Goal: Use online tool/utility: Utilize a website feature to perform a specific function

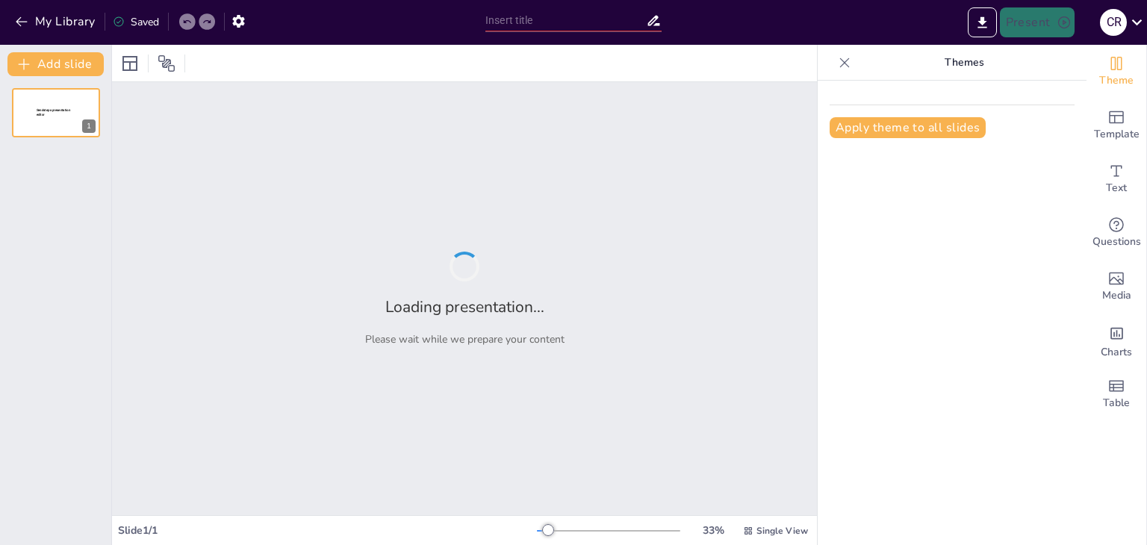
type input "La Firma: Un Elemento Esencial en la Validación de Documentos"
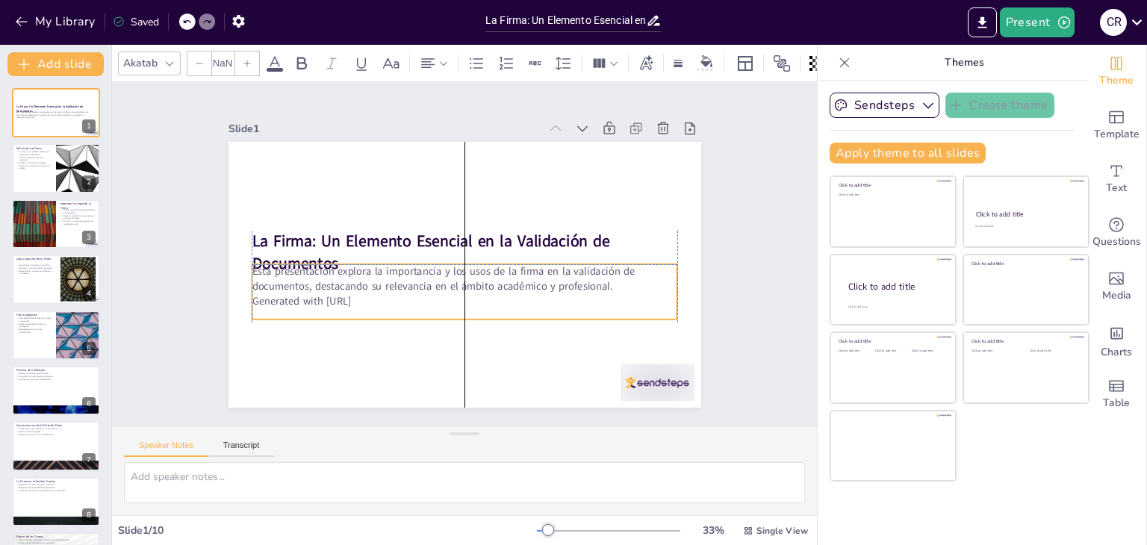
type input "32"
click at [334, 294] on p "Generated with Sendsteps.ai" at bounding box center [465, 301] width 426 height 15
click at [447, 231] on icon at bounding box center [457, 232] width 21 height 21
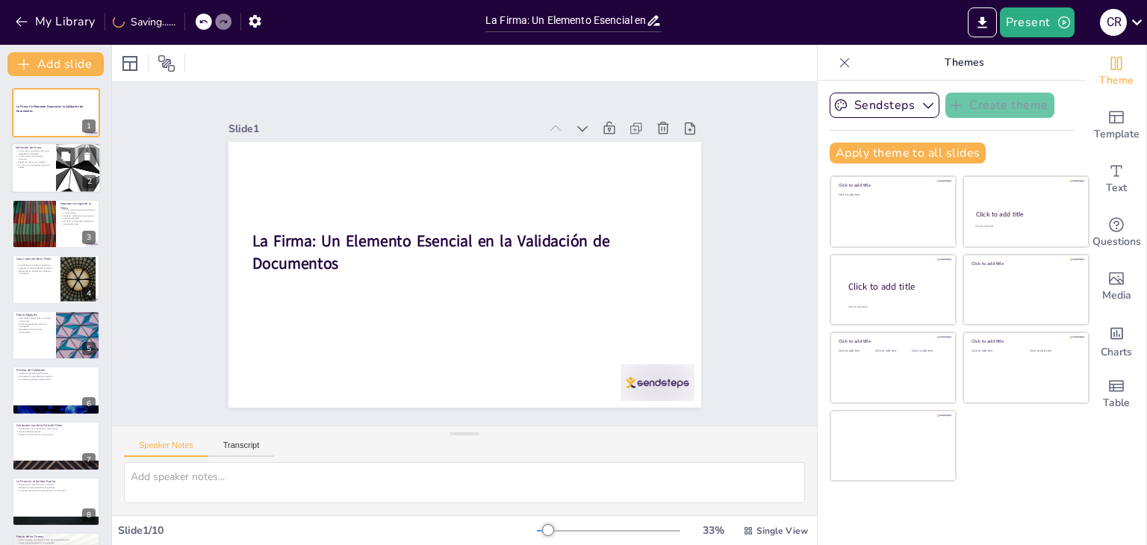
click at [45, 179] on div at bounding box center [56, 168] width 90 height 51
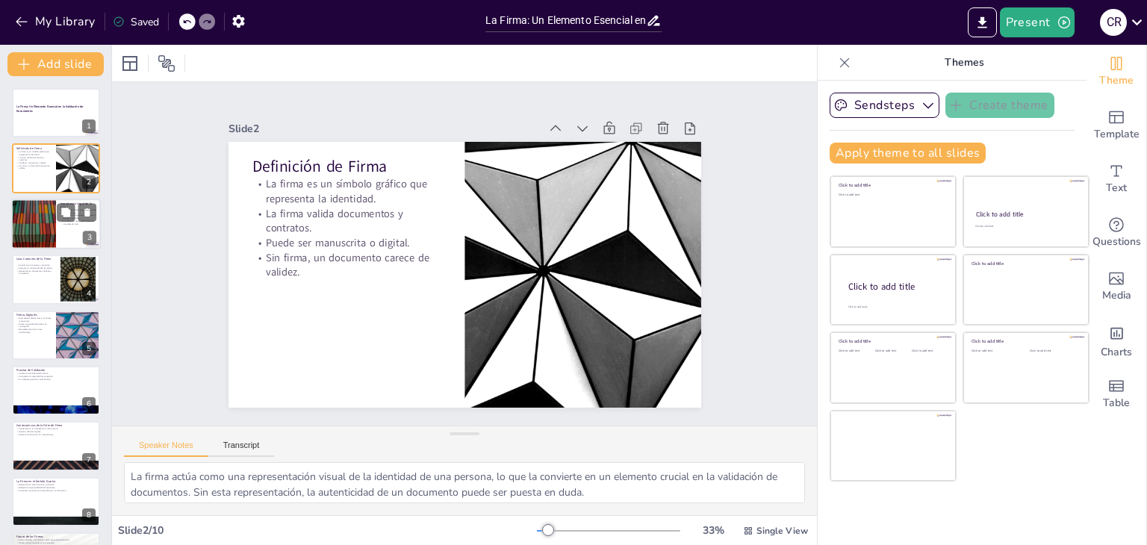
click at [70, 226] on div at bounding box center [56, 224] width 90 height 51
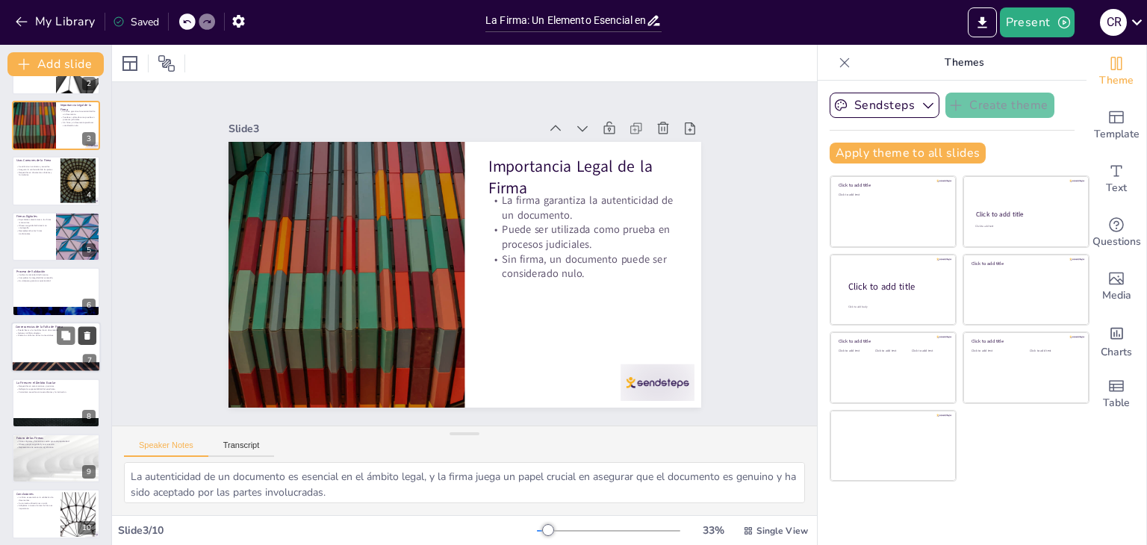
scroll to position [105, 0]
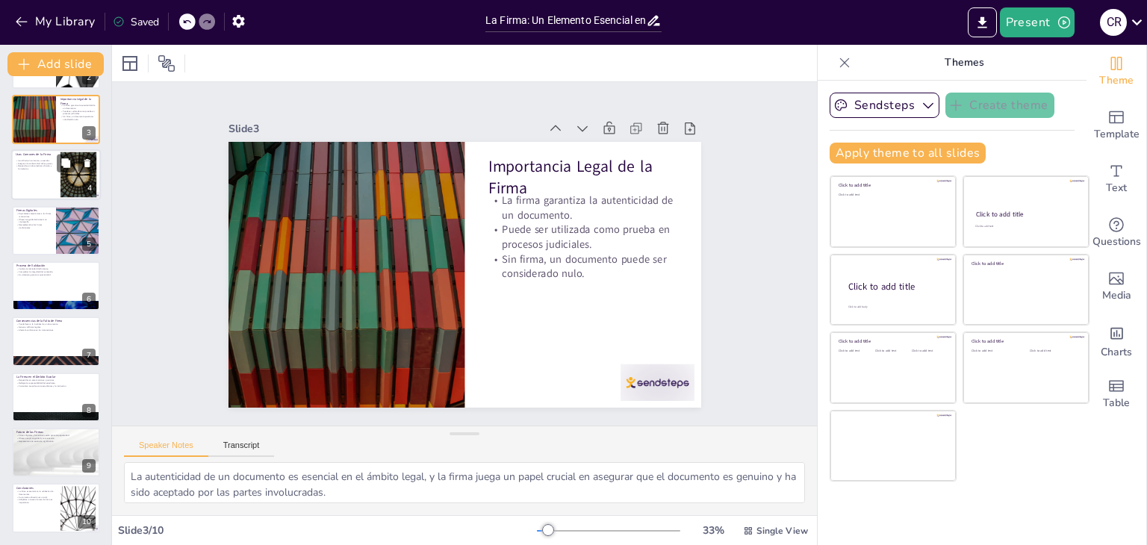
click at [51, 173] on div at bounding box center [56, 174] width 90 height 51
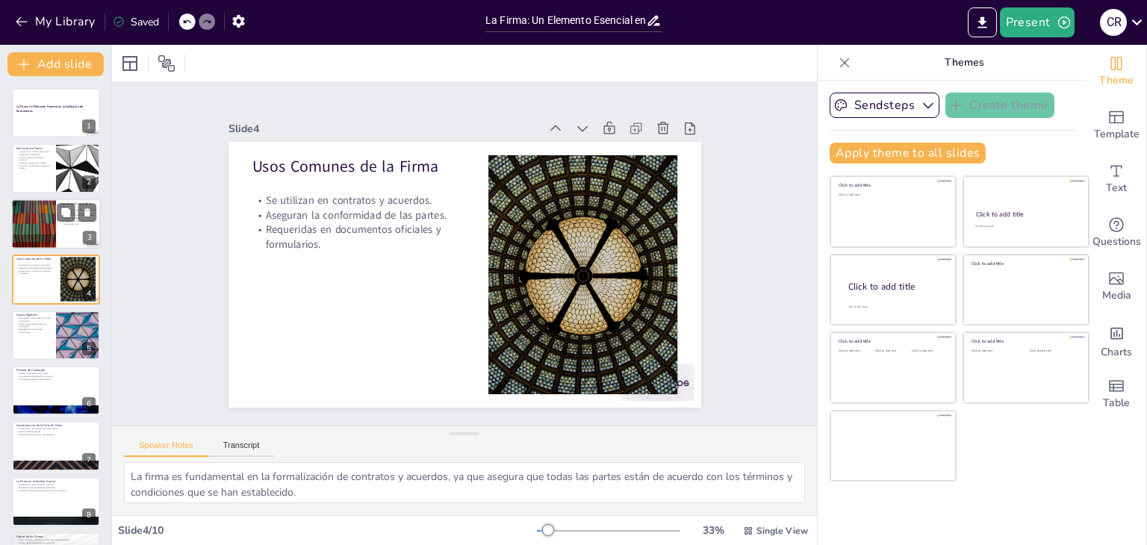
click at [43, 221] on div at bounding box center [34, 224] width 90 height 51
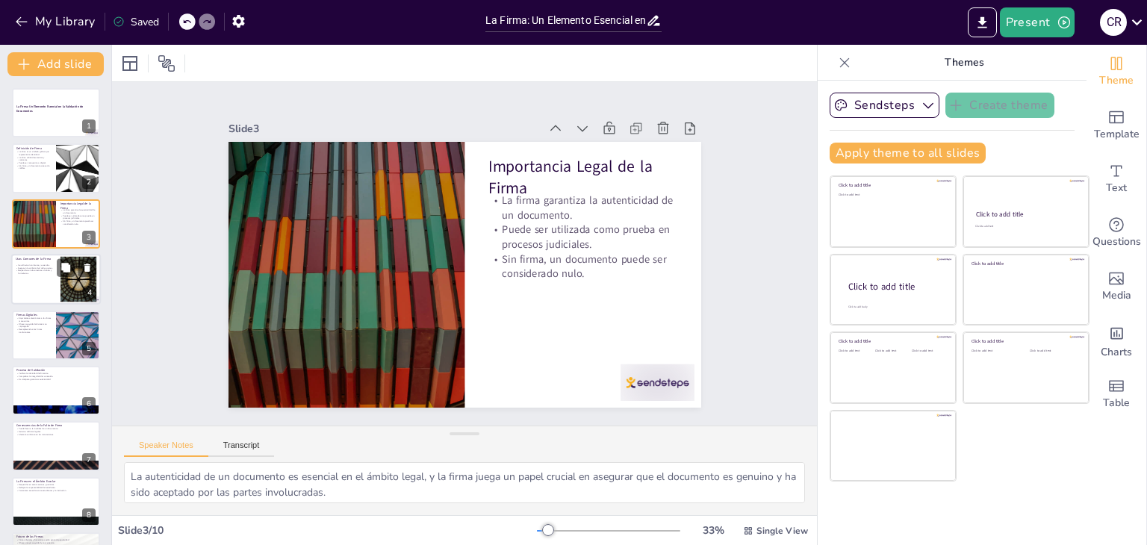
click at [48, 281] on div at bounding box center [56, 279] width 90 height 51
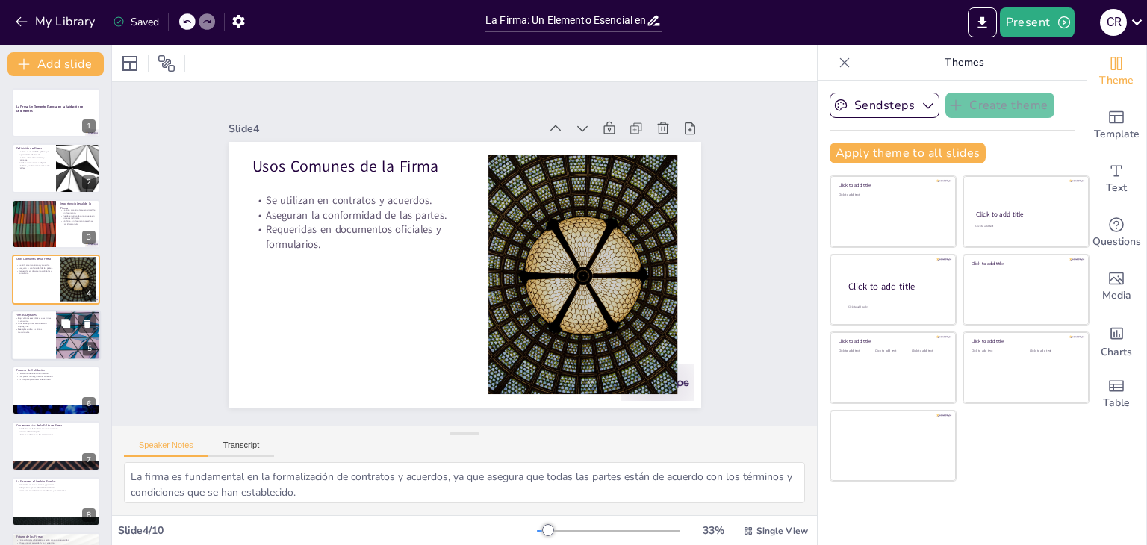
click at [49, 317] on p "Equivalentes electrónicas a las firmas manuscritas." at bounding box center [34, 319] width 36 height 5
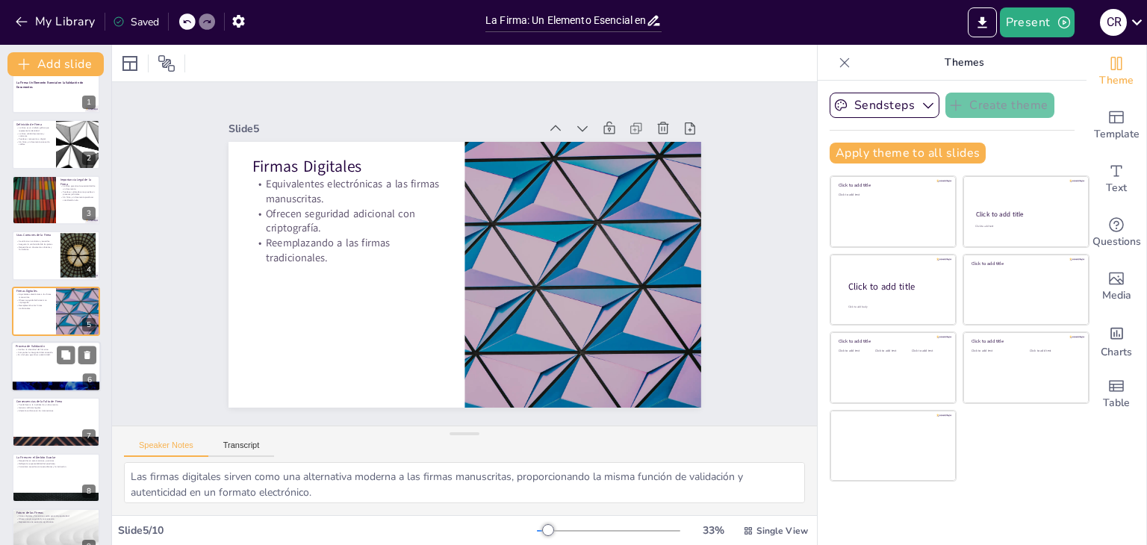
click at [23, 364] on div at bounding box center [56, 366] width 90 height 51
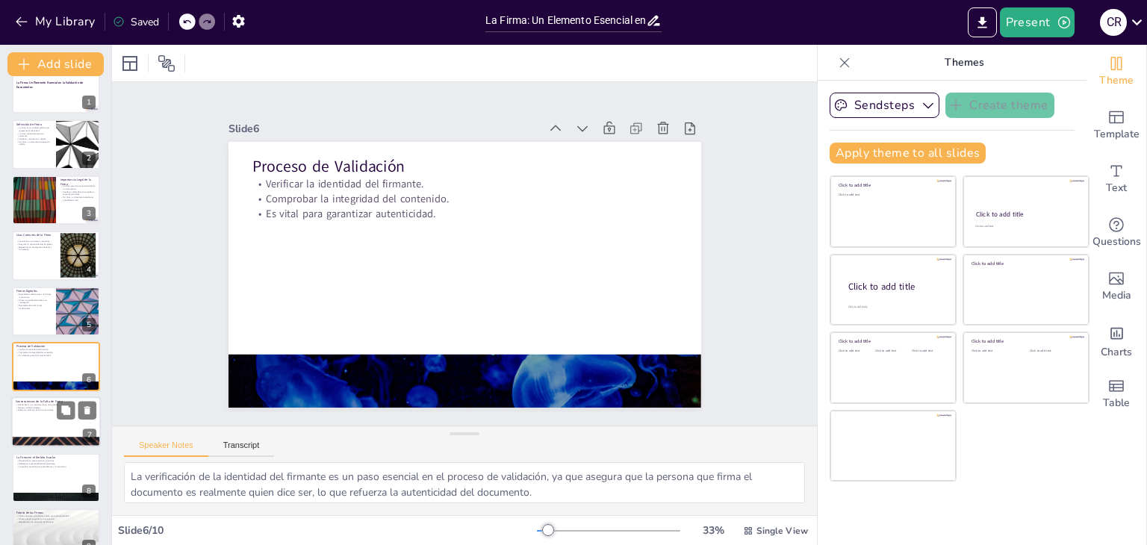
scroll to position [80, 0]
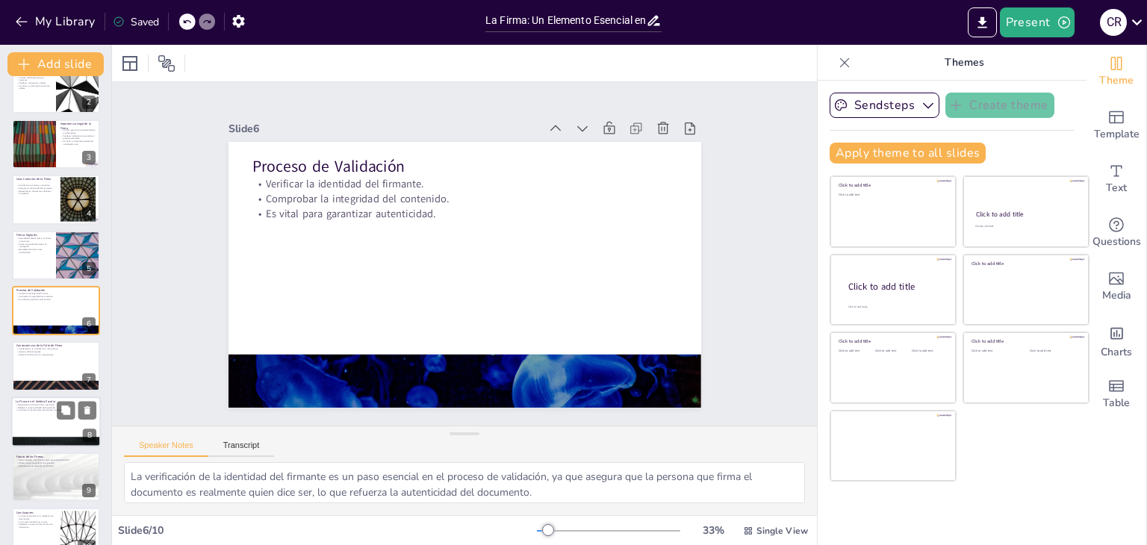
click at [21, 409] on p "Formalizan acuerdos entre estudiantes y la institución." at bounding box center [56, 410] width 81 height 3
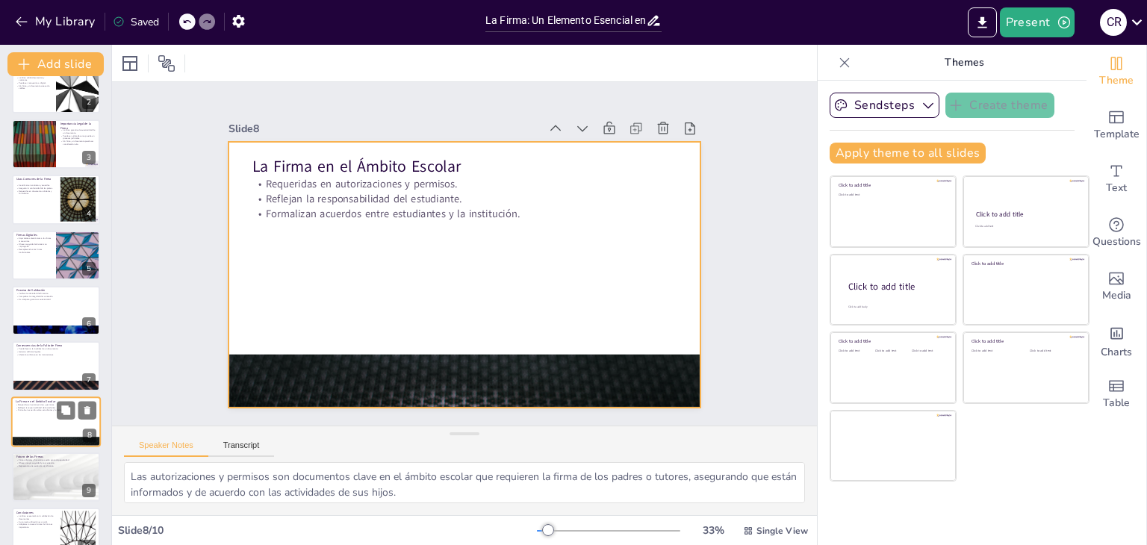
scroll to position [105, 0]
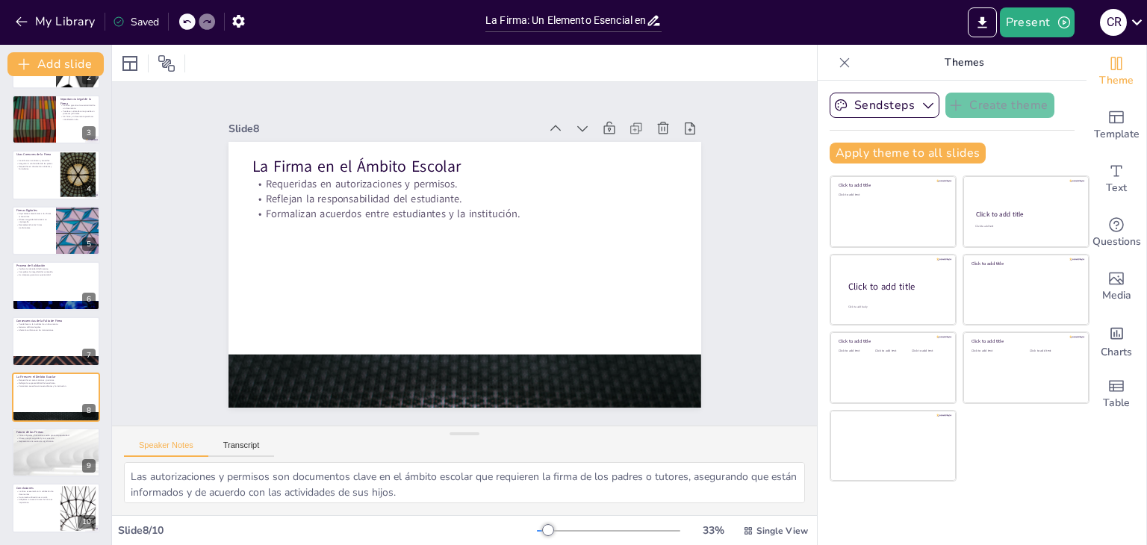
click at [7, 438] on div "La Firma: Un Elemento Esencial en la Validación de Documentos 1 Definición de F…" at bounding box center [55, 259] width 111 height 550
click at [7, 446] on div "La Firma: Un Elemento Esencial en la Validación de Documentos 1 Definición de F…" at bounding box center [55, 259] width 111 height 550
click at [27, 457] on div at bounding box center [56, 452] width 90 height 51
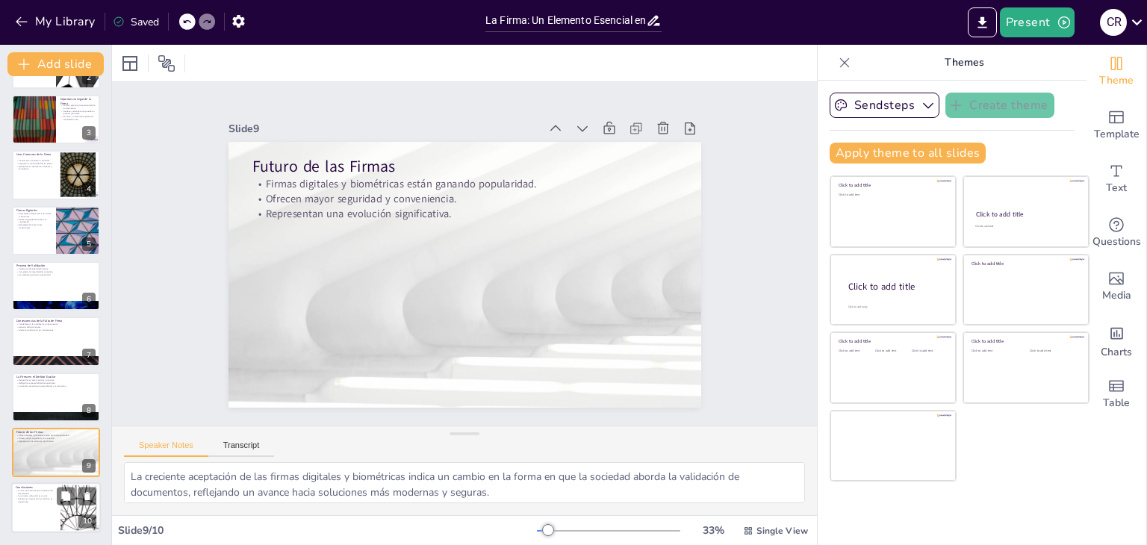
click at [58, 515] on div at bounding box center [56, 508] width 90 height 51
type textarea "La firma actúa como un pilar fundamental en la validación de documentos, asegur…"
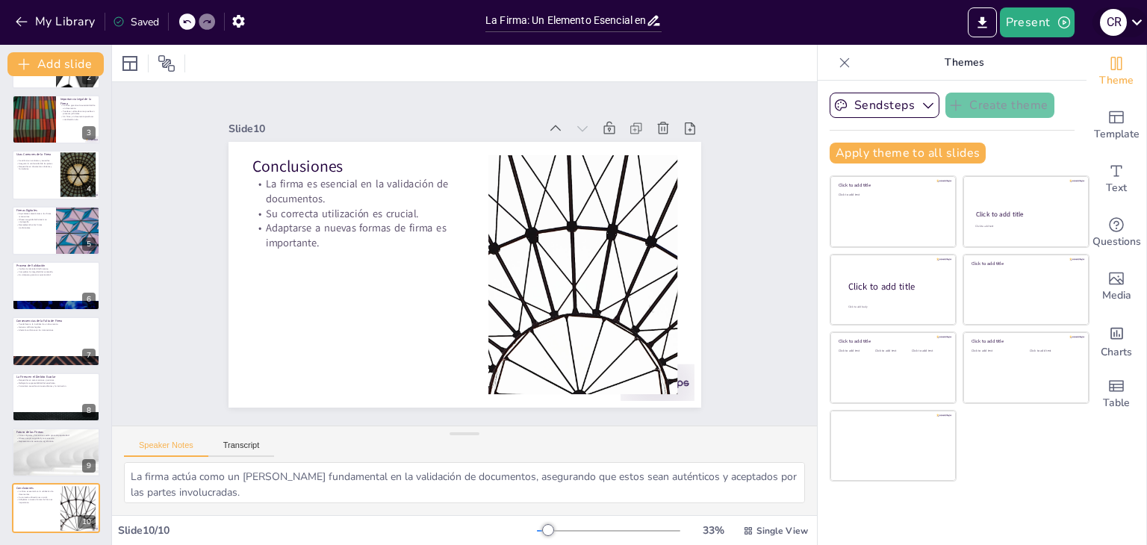
click at [1136, 24] on icon at bounding box center [1137, 22] width 10 height 6
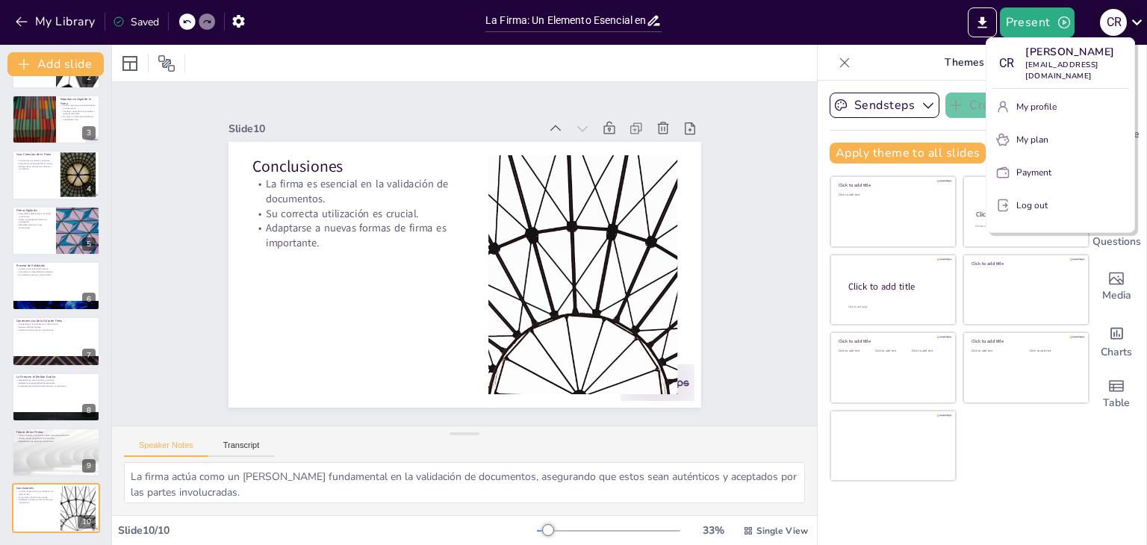
click at [1136, 24] on div at bounding box center [573, 272] width 1147 height 545
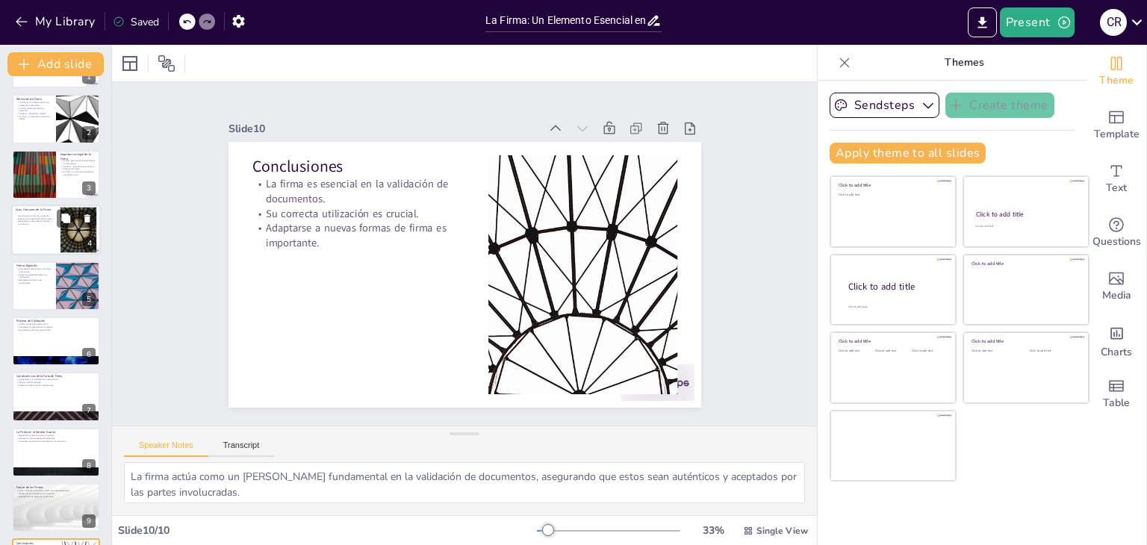
scroll to position [0, 0]
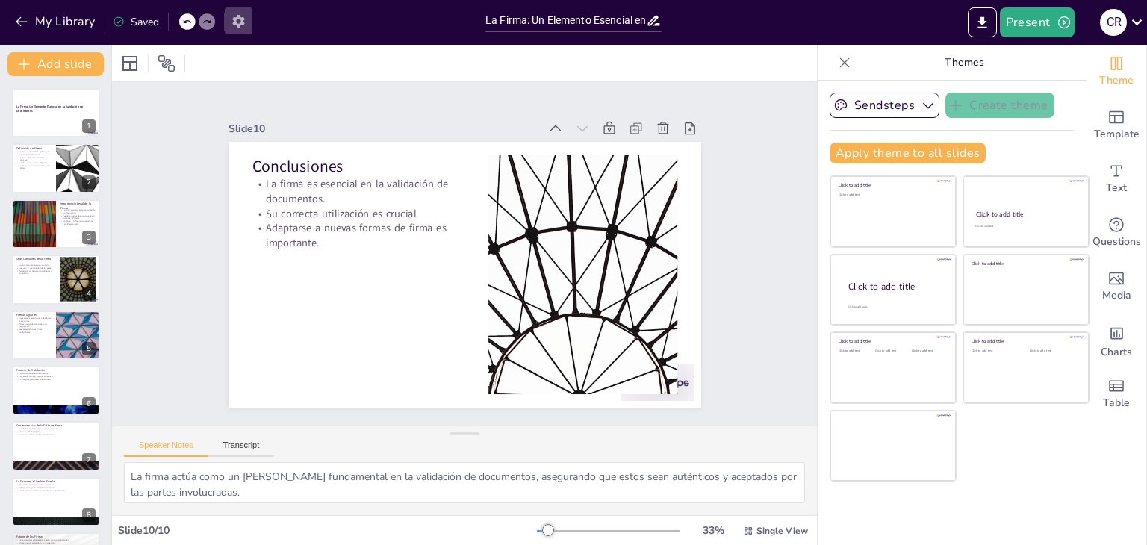
click at [233, 24] on icon "button" at bounding box center [239, 21] width 16 height 16
click at [237, 24] on icon "button" at bounding box center [238, 21] width 12 height 13
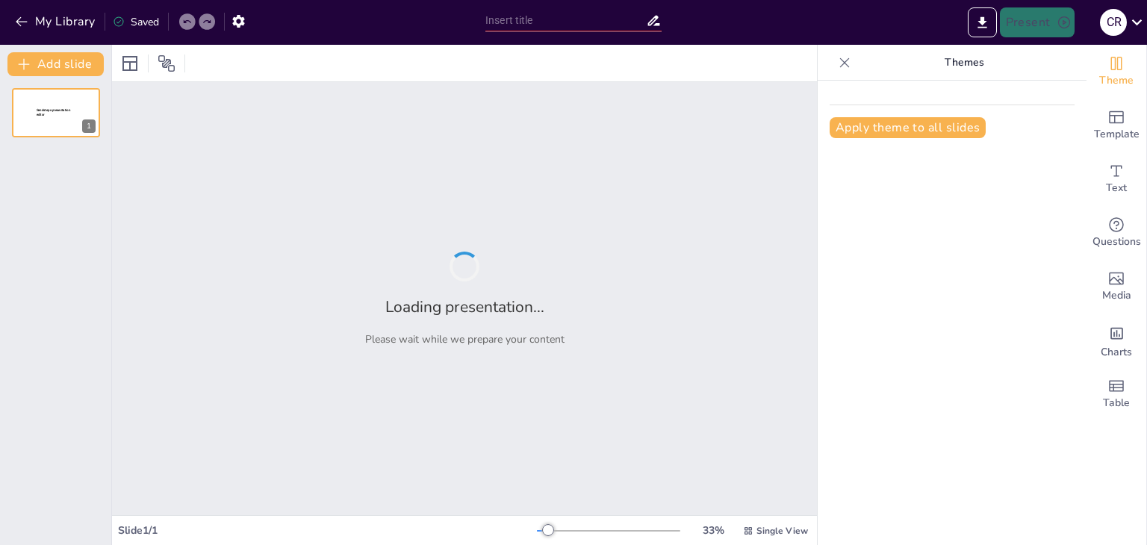
type input "La Firma: Un Elemento Esencial en la Validación de Documentos"
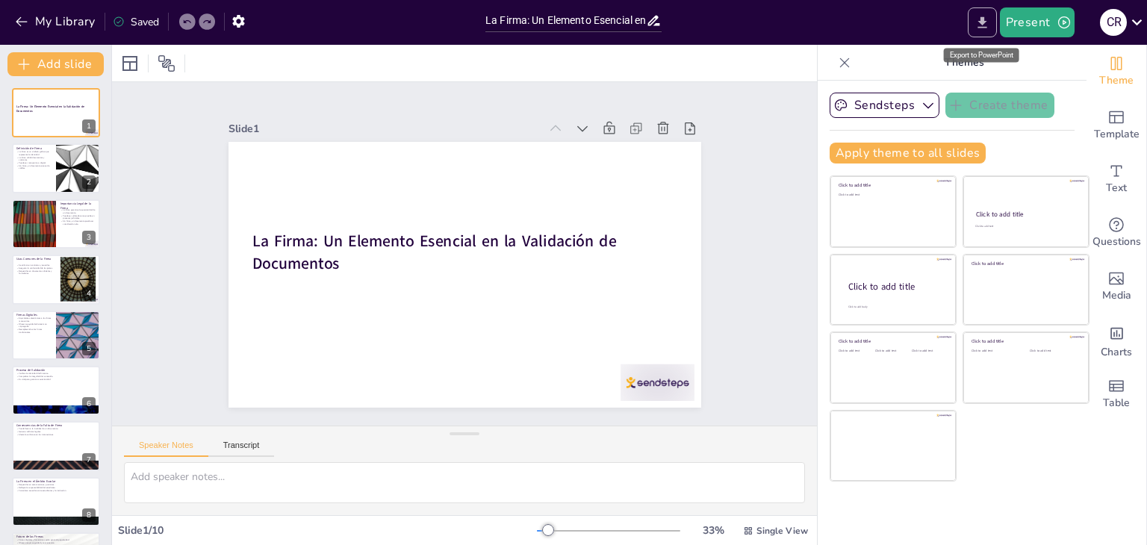
click at [983, 16] on icon "Export to PowerPoint" at bounding box center [983, 23] width 16 height 16
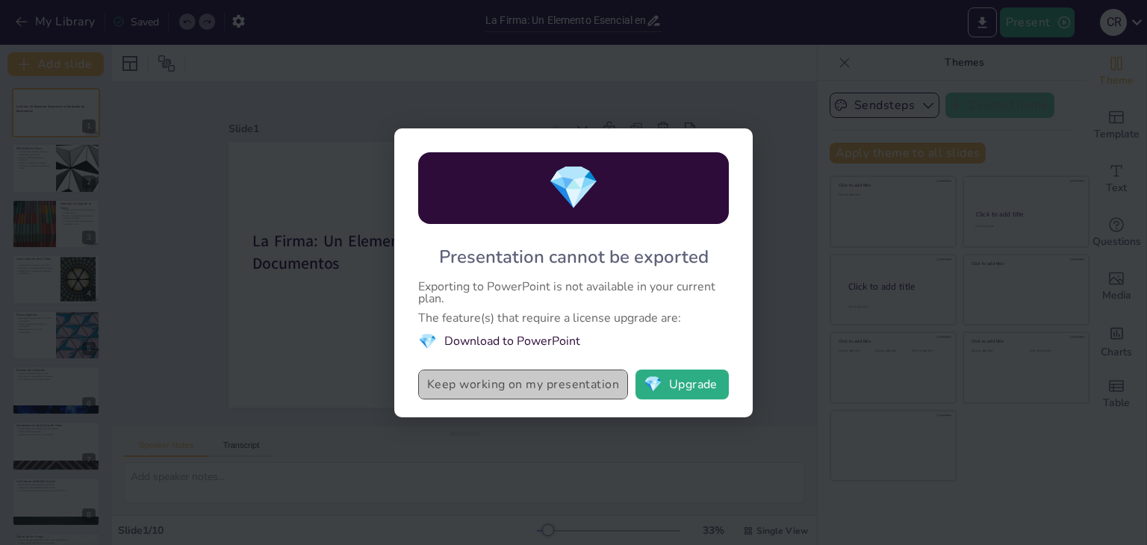
click at [558, 374] on button "Keep working on my presentation" at bounding box center [523, 385] width 210 height 30
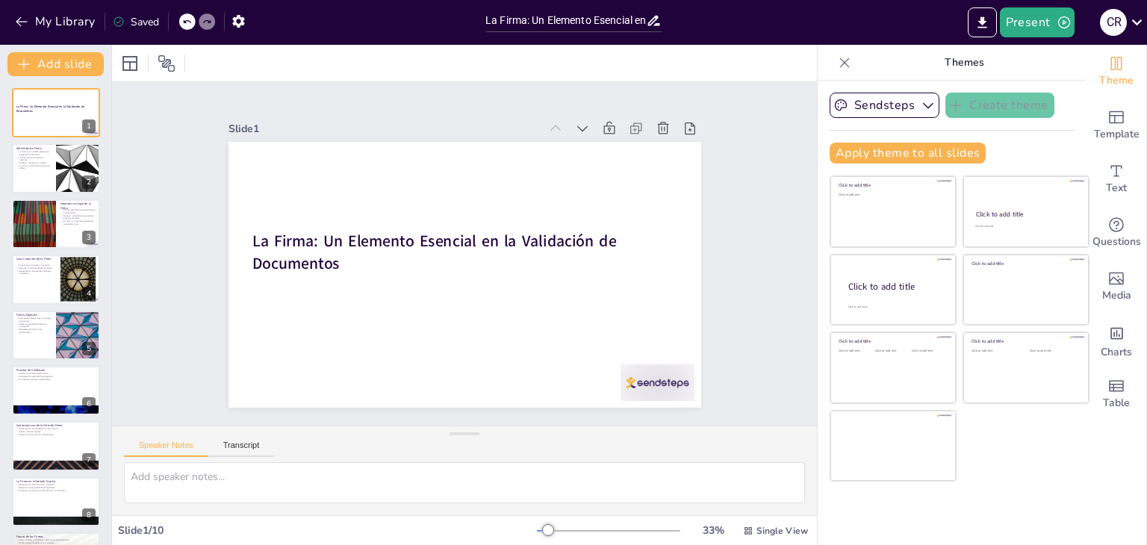
click at [132, 18] on div "Saved" at bounding box center [136, 22] width 46 height 14
click at [69, 20] on button "My Library" at bounding box center [56, 22] width 90 height 24
click at [237, 22] on icon "button" at bounding box center [239, 21] width 16 height 16
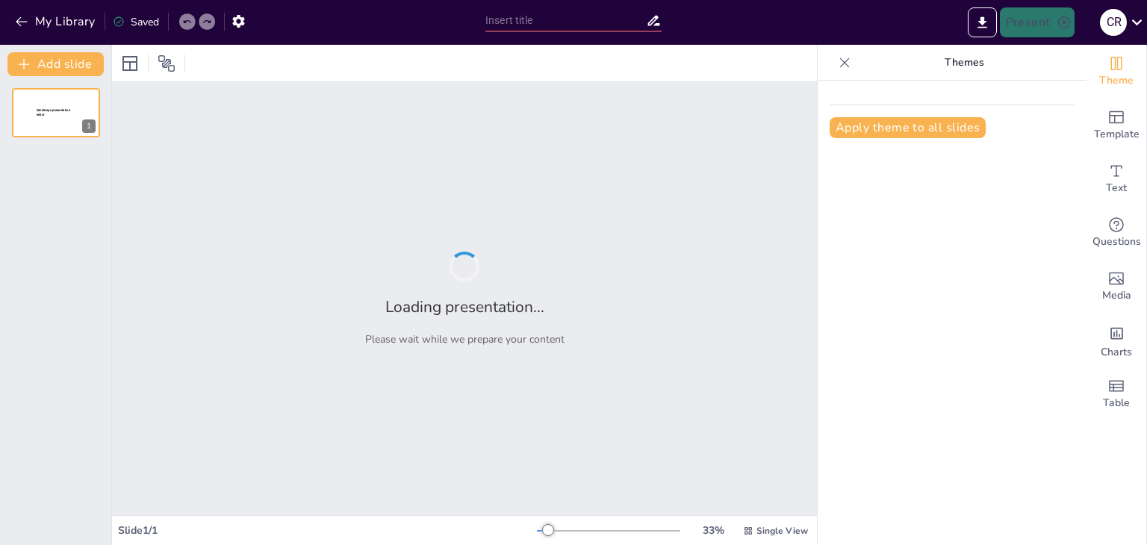
type input "La Firma: Un Elemento Esencial en la Validación de Documentos"
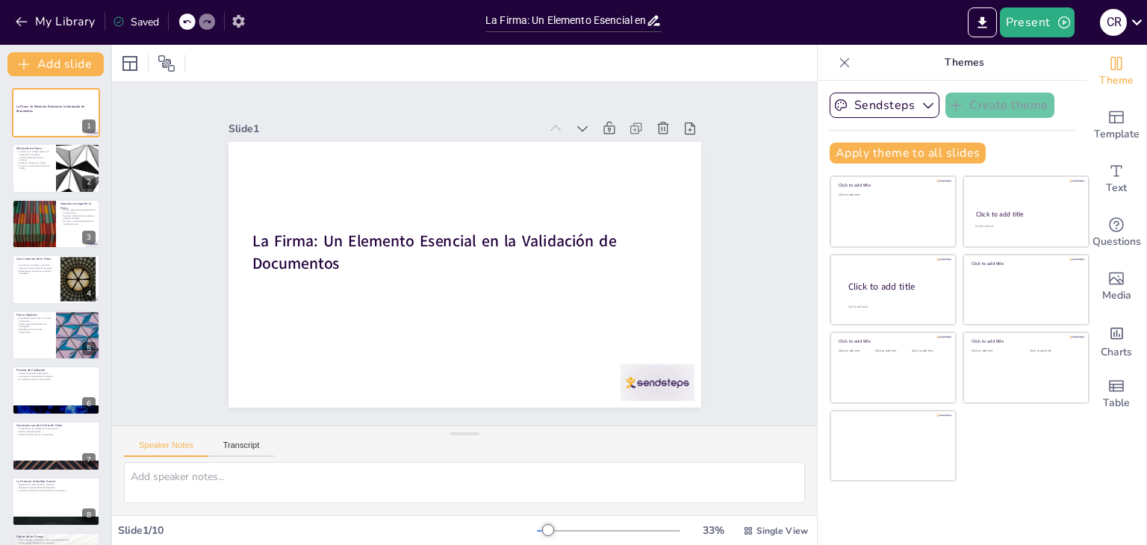
click at [235, 15] on icon "button" at bounding box center [239, 21] width 16 height 16
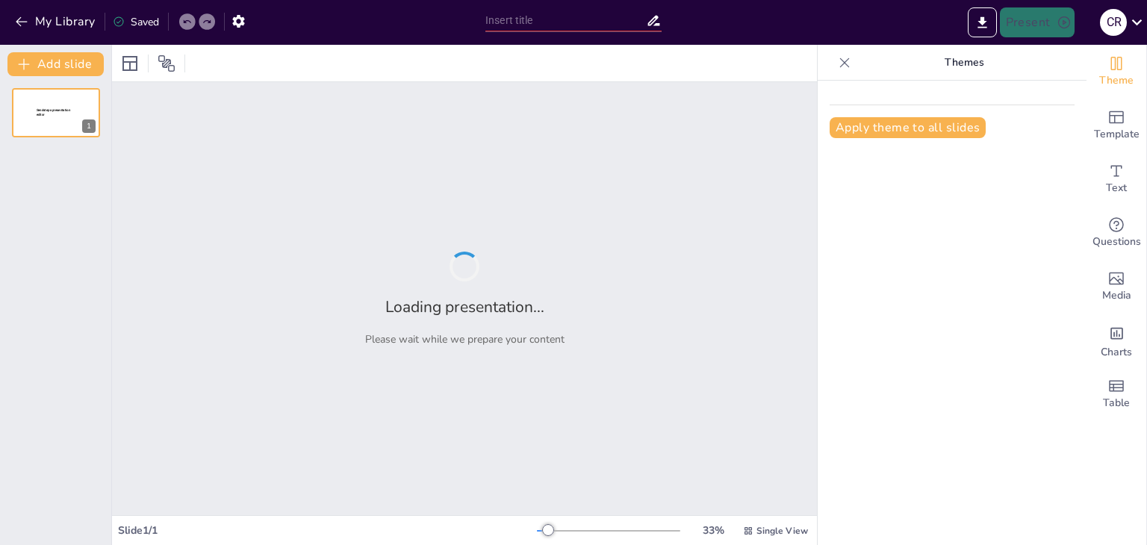
type input "La Firma: Un Elemento Esencial en la Validación de Documentos"
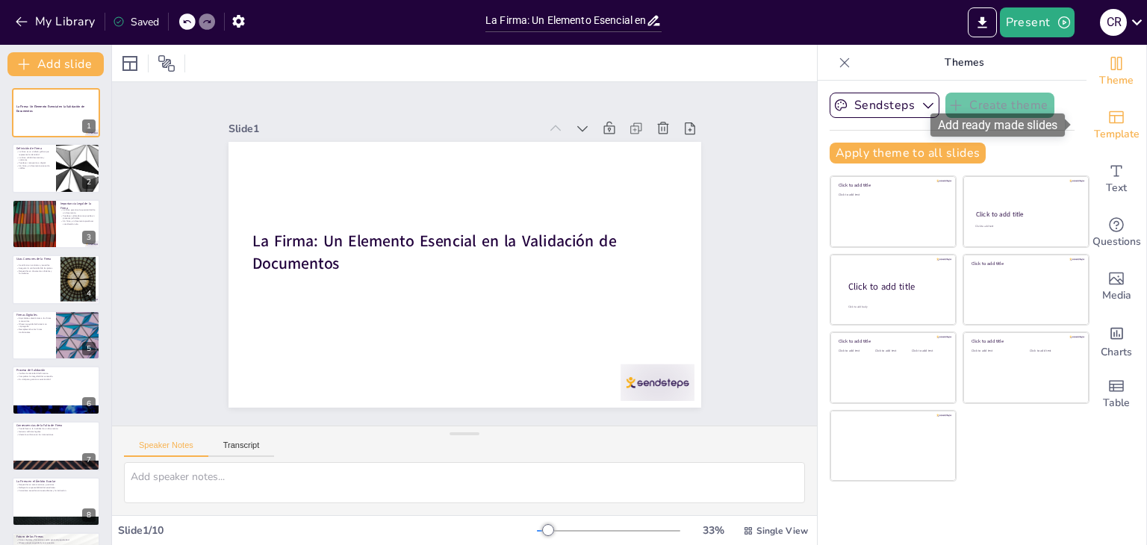
click at [1094, 123] on div "Template" at bounding box center [1117, 126] width 60 height 54
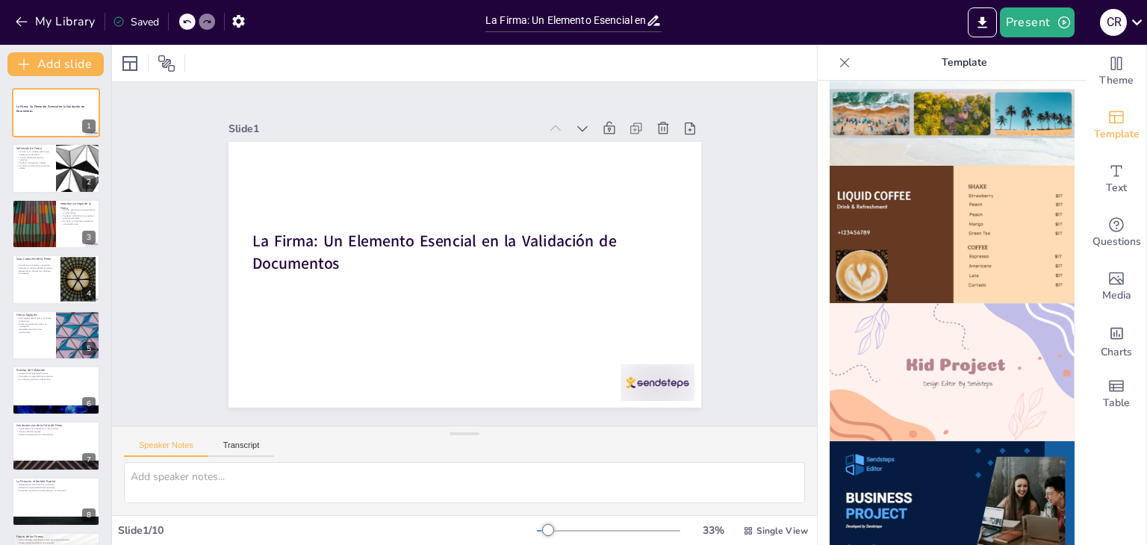
scroll to position [896, 0]
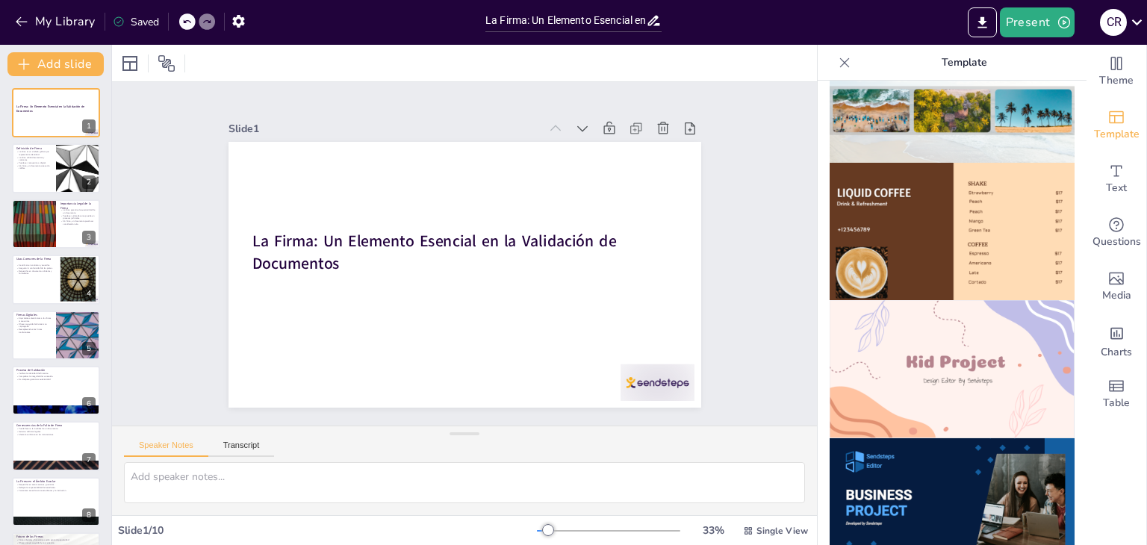
click at [980, 366] on img at bounding box center [952, 369] width 245 height 138
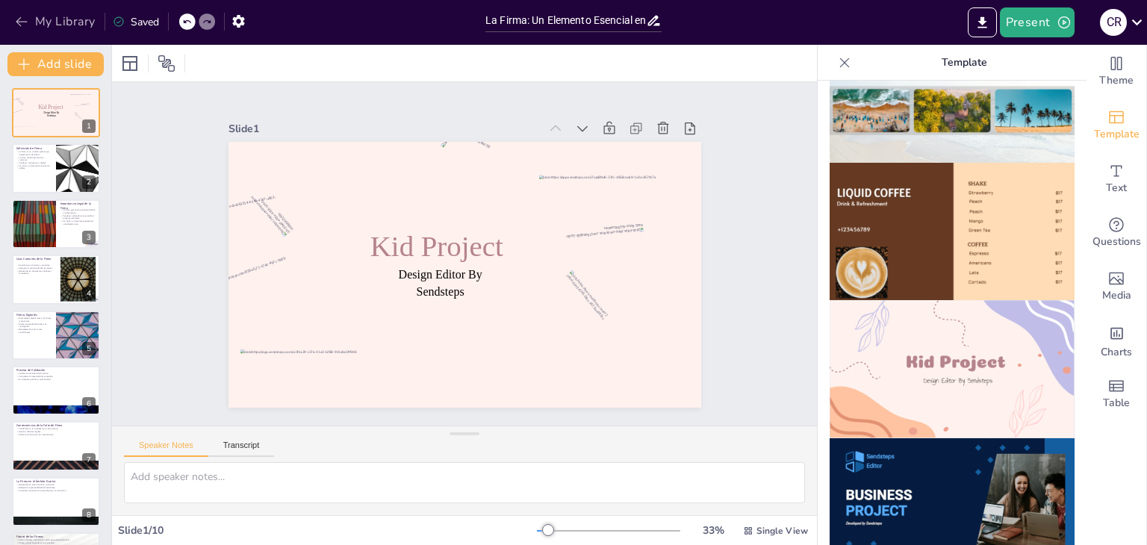
click at [20, 14] on icon "button" at bounding box center [21, 21] width 15 height 15
